Goal: Information Seeking & Learning: Learn about a topic

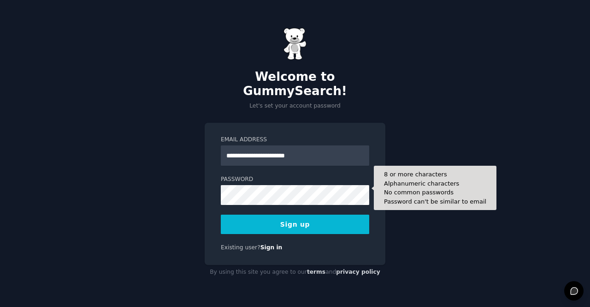
type input "**********"
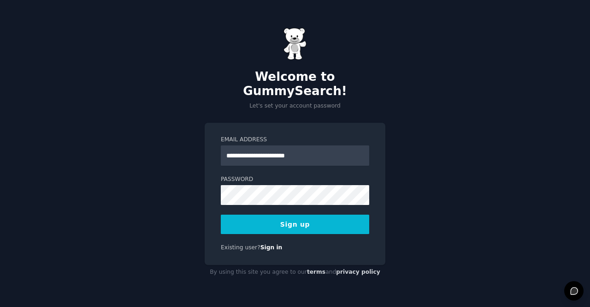
click at [319, 221] on button "Sign up" at bounding box center [295, 223] width 148 height 19
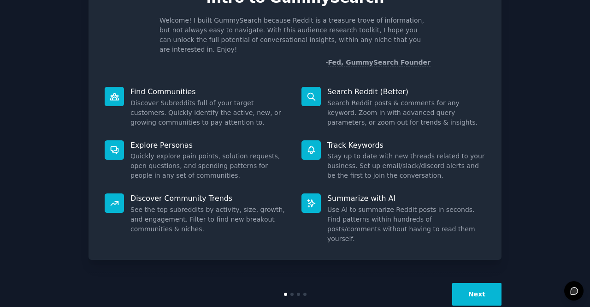
scroll to position [53, 0]
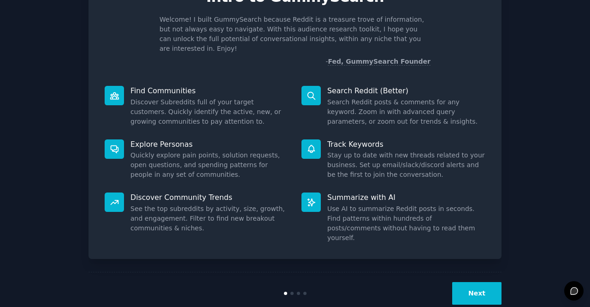
click at [472, 282] on button "Next" at bounding box center [476, 293] width 49 height 23
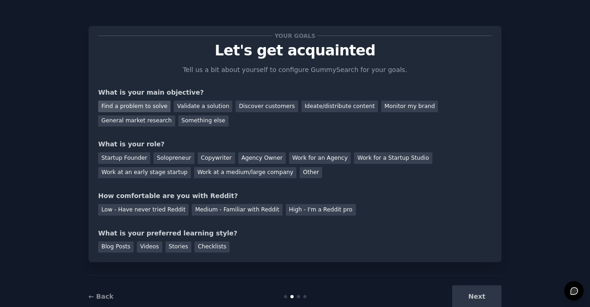
click at [123, 105] on div "Find a problem to solve" at bounding box center [134, 107] width 72 height 12
click at [194, 172] on div "Work at a medium/large company" at bounding box center [245, 173] width 102 height 12
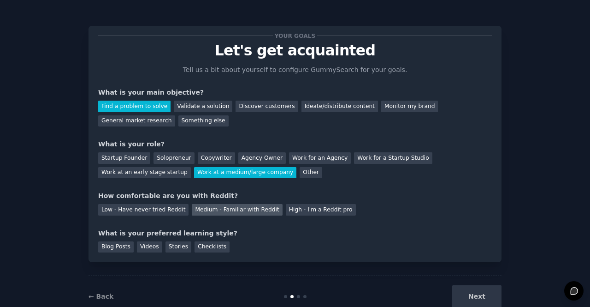
click at [201, 211] on div "Medium - Familiar with Reddit" at bounding box center [237, 210] width 90 height 12
click at [123, 244] on div "Blog Posts" at bounding box center [116, 247] width 36 height 12
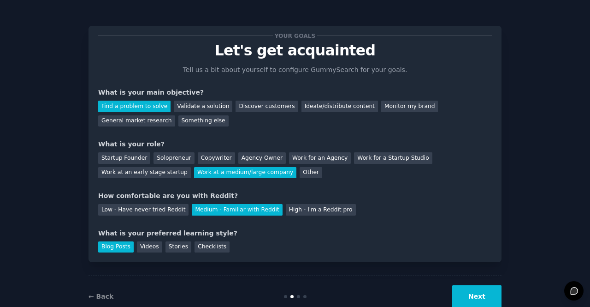
click at [483, 292] on button "Next" at bounding box center [476, 296] width 49 height 23
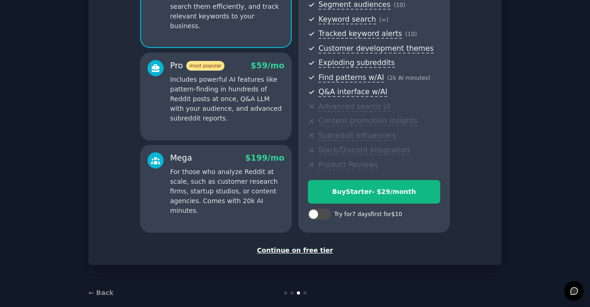
scroll to position [123, 0]
click at [303, 250] on div "Continue on free tier" at bounding box center [295, 250] width 394 height 10
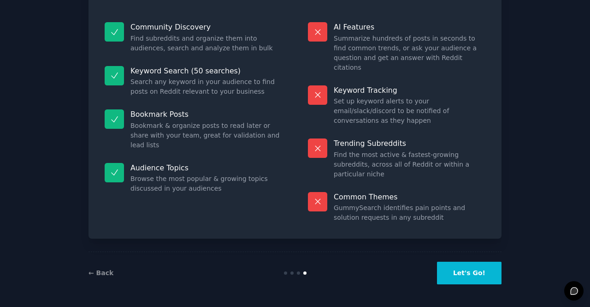
scroll to position [52, 0]
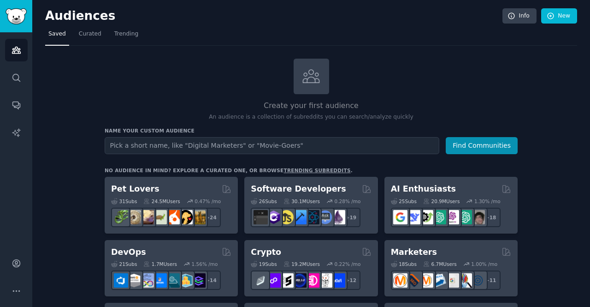
click at [246, 138] on input "text" at bounding box center [272, 145] width 335 height 17
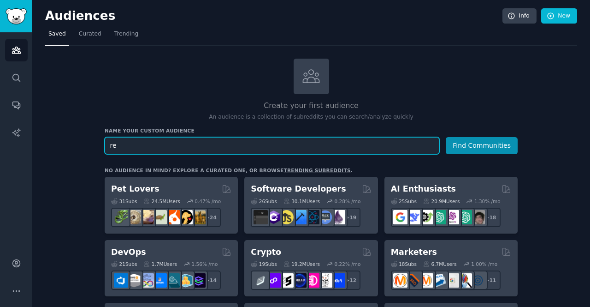
type input "r"
type input "yugioh"
click at [446, 137] on button "Find Communities" at bounding box center [482, 145] width 72 height 17
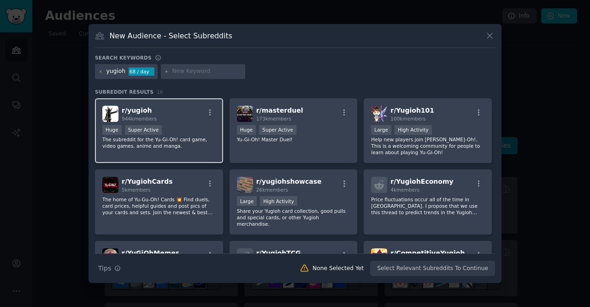
click at [130, 112] on span "r/ yugioh" at bounding box center [137, 110] width 30 height 7
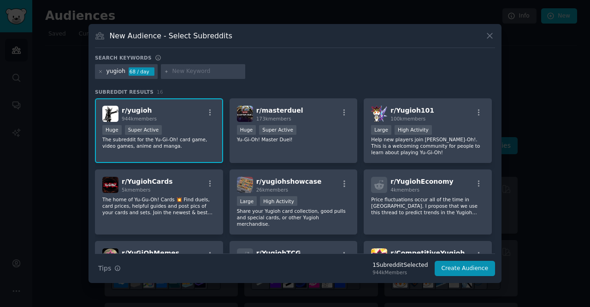
click at [132, 112] on span "r/ yugioh" at bounding box center [137, 110] width 30 height 7
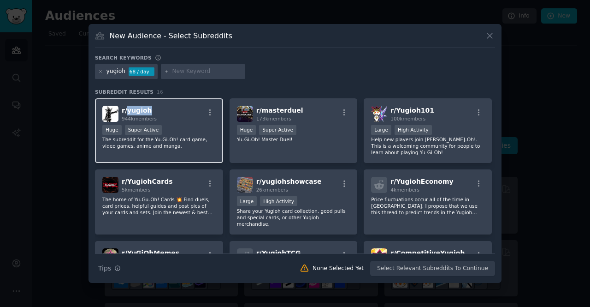
click at [132, 112] on span "r/ yugioh" at bounding box center [137, 110] width 30 height 7
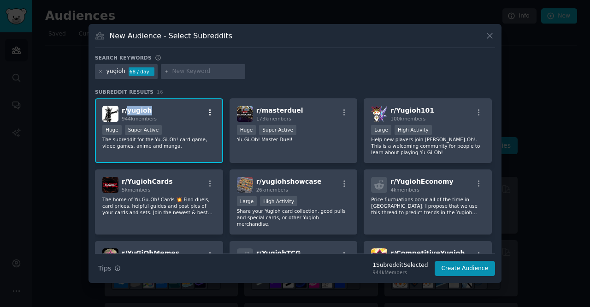
click at [210, 110] on icon "button" at bounding box center [210, 112] width 8 height 8
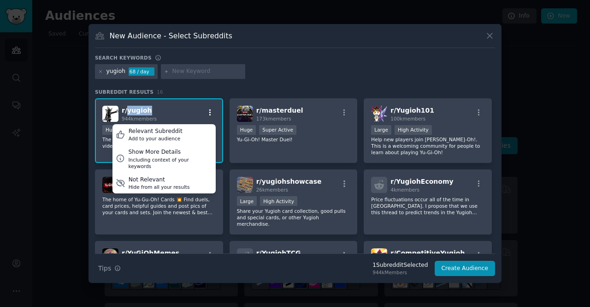
click at [210, 110] on icon "button" at bounding box center [210, 112] width 8 height 8
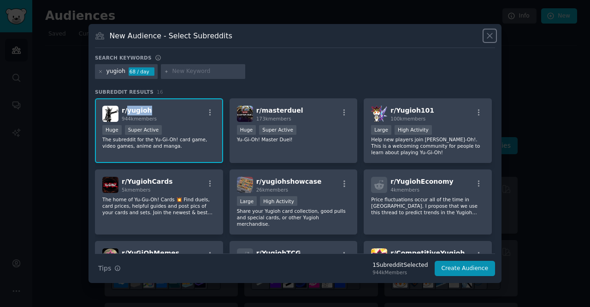
click at [490, 38] on icon at bounding box center [490, 36] width 10 height 10
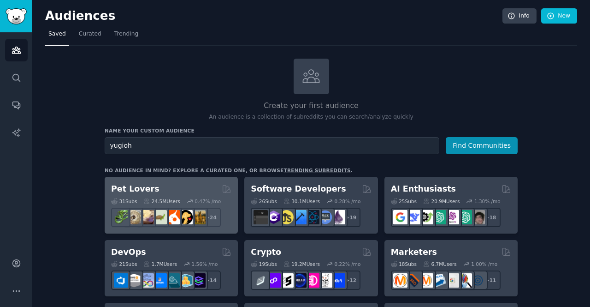
click at [123, 195] on div "31 Sub s 24.5M Users 0.47 % /mo + 24" at bounding box center [171, 211] width 120 height 32
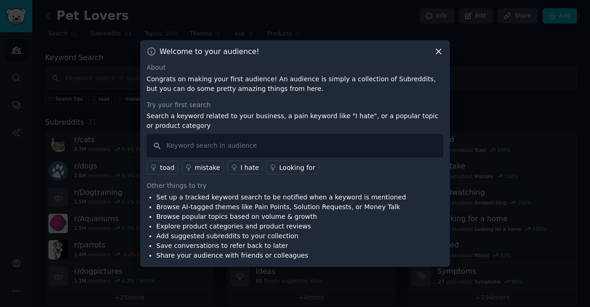
click at [440, 54] on icon at bounding box center [439, 52] width 10 height 10
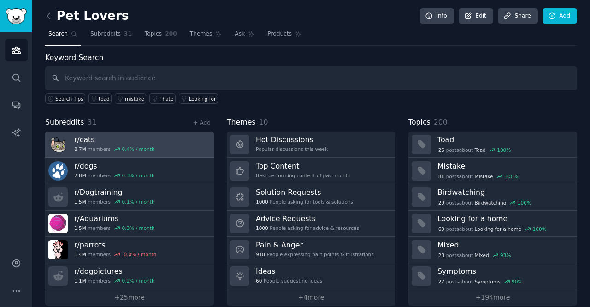
click at [88, 135] on h3 "r/ cats" at bounding box center [114, 140] width 81 height 10
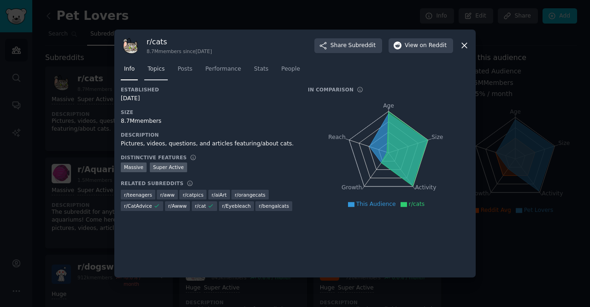
click at [158, 74] on link "Topics" at bounding box center [156, 71] width 24 height 19
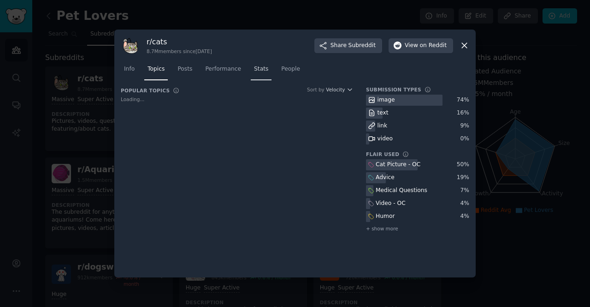
click at [254, 66] on span "Stats" at bounding box center [261, 69] width 14 height 8
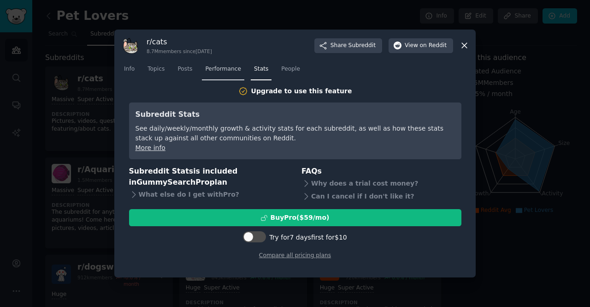
click at [202, 75] on link "Performance" at bounding box center [223, 71] width 42 height 19
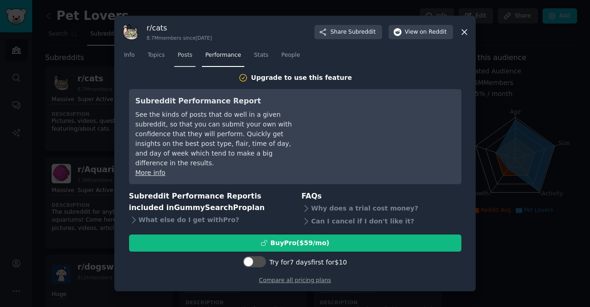
click at [183, 59] on span "Posts" at bounding box center [185, 55] width 15 height 8
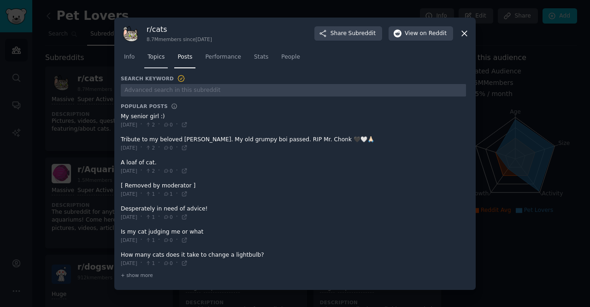
click at [150, 62] on link "Topics" at bounding box center [156, 59] width 24 height 19
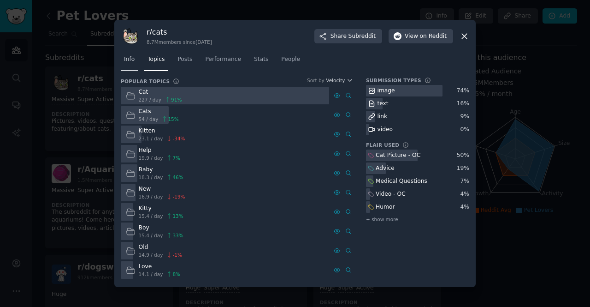
click at [126, 68] on link "Info" at bounding box center [129, 61] width 17 height 19
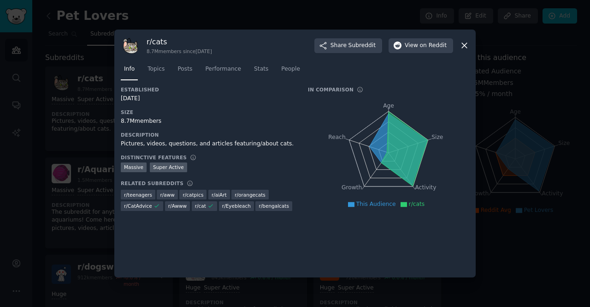
click at [465, 44] on icon at bounding box center [465, 46] width 10 height 10
